Goal: Task Accomplishment & Management: Use online tool/utility

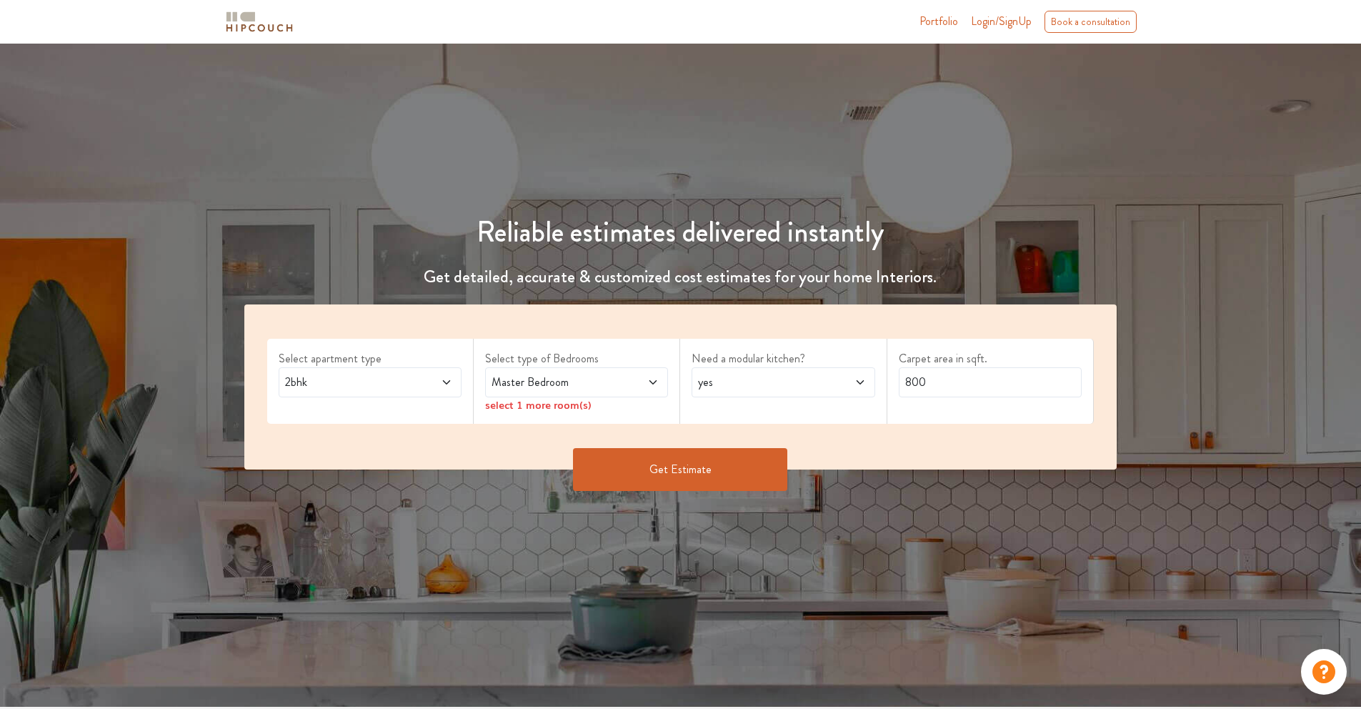
click at [847, 390] on span at bounding box center [844, 382] width 43 height 17
click at [960, 429] on div "Select apartment type 2bhk Select type of Bedrooms Master Bedroom select 1 more…" at bounding box center [680, 386] width 873 height 165
click at [756, 452] on button "Get Estimate" at bounding box center [680, 469] width 214 height 43
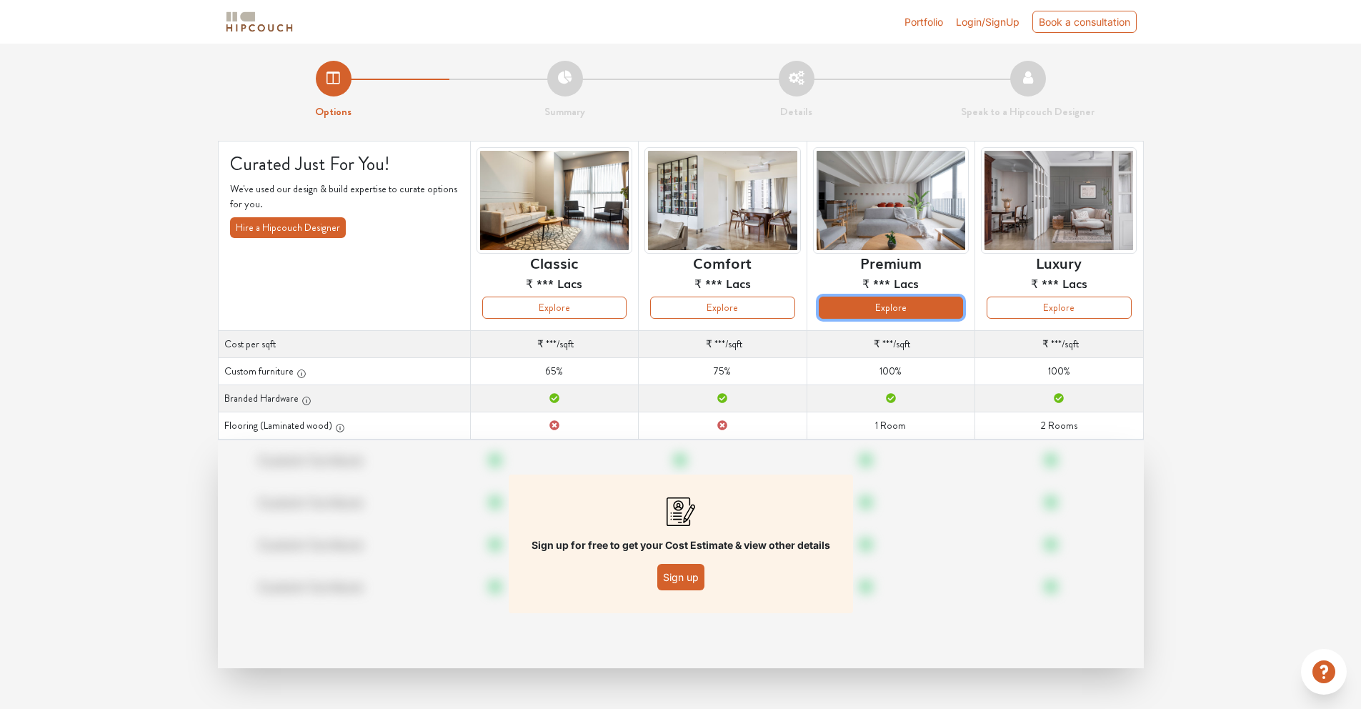
click at [888, 309] on button "Explore" at bounding box center [891, 308] width 144 height 22
